Goal: Transaction & Acquisition: Purchase product/service

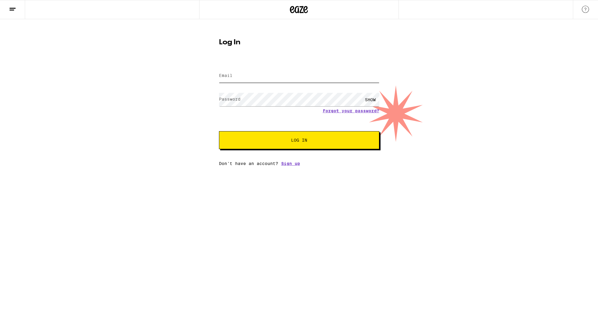
type input "[EMAIL_ADDRESS][DOMAIN_NAME]"
click at [299, 141] on button "Log In" at bounding box center [299, 140] width 160 height 18
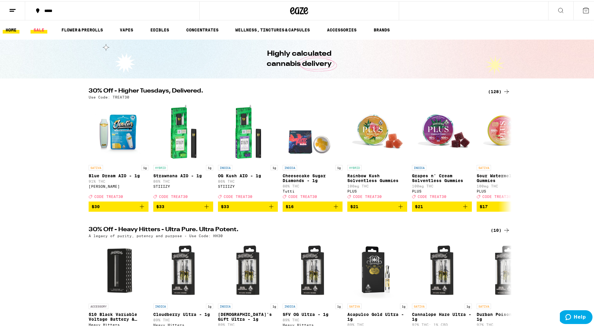
click at [37, 30] on link "SALE" at bounding box center [39, 28] width 17 height 7
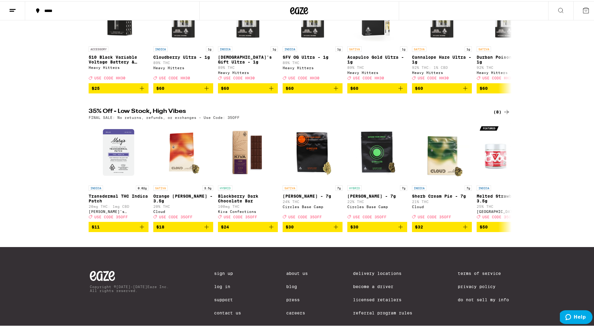
scroll to position [249, 0]
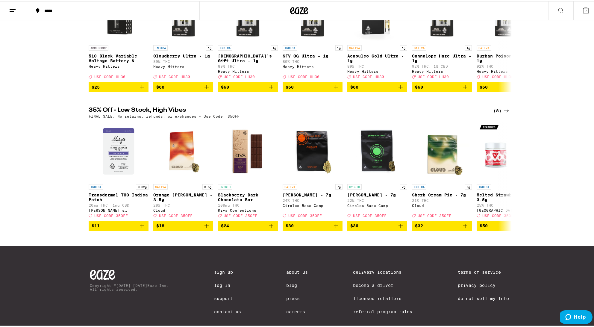
click at [497, 113] on div "(8)" at bounding box center [501, 109] width 17 height 7
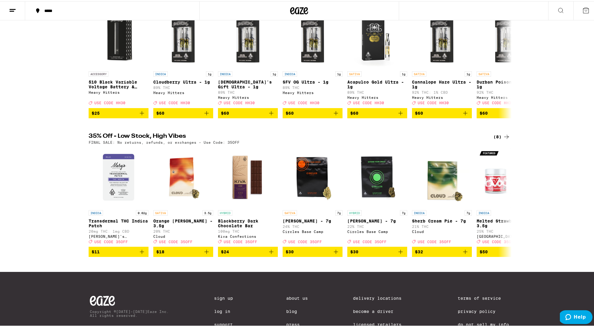
scroll to position [34, 0]
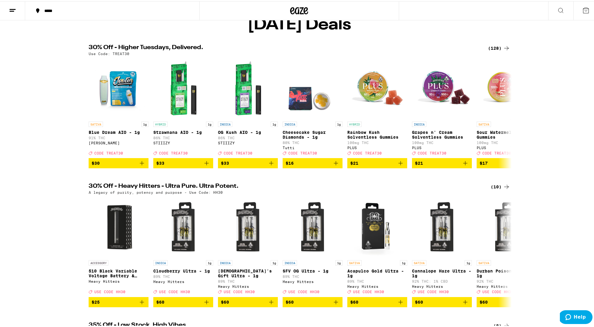
click at [496, 51] on div "(128)" at bounding box center [499, 46] width 22 height 7
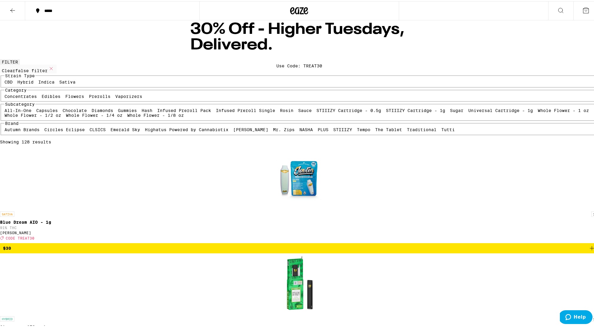
click at [84, 98] on label "Flowers" at bounding box center [74, 95] width 19 height 5
click at [67, 94] on input "Flowers" at bounding box center [66, 94] width 0 height 0
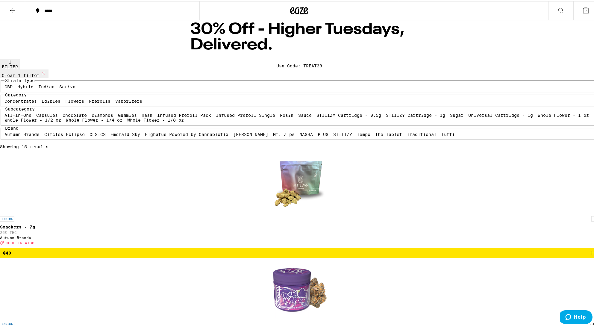
checkbox input "false"
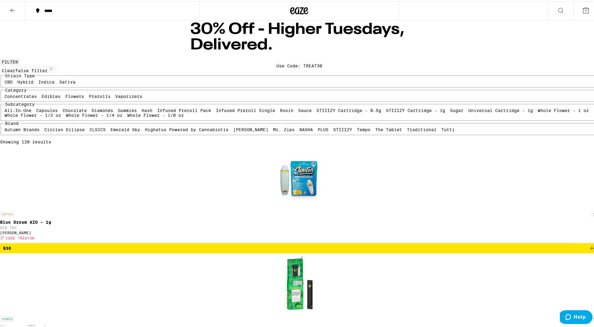
click at [110, 98] on label "Prerolls" at bounding box center [100, 95] width 22 height 5
click at [90, 94] on input "Prerolls" at bounding box center [90, 94] width 0 height 0
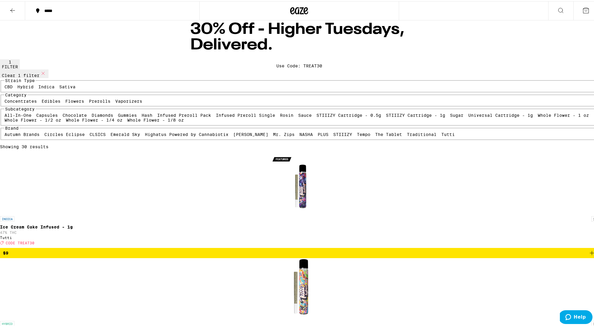
click at [110, 102] on label "Prerolls" at bounding box center [100, 100] width 22 height 5
click at [90, 99] on input "Prerolls" at bounding box center [90, 98] width 0 height 0
checkbox input "false"
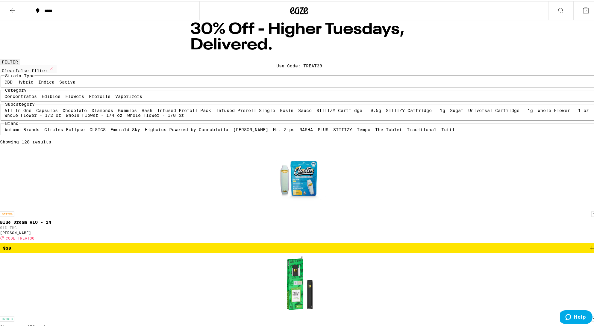
scroll to position [182, 0]
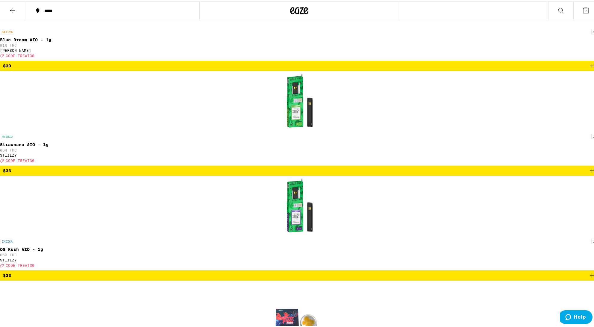
click at [16, 8] on button at bounding box center [12, 9] width 25 height 19
